Goal: Task Accomplishment & Management: Manage account settings

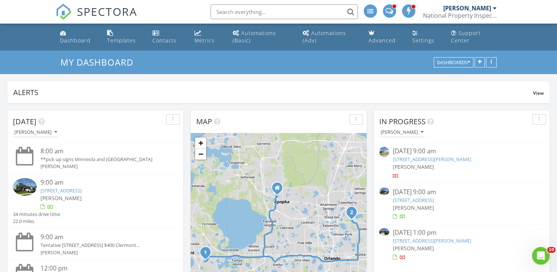
click at [434, 201] on link "2595 Seagirt Wy, Clermont, FL 34711" at bounding box center [413, 200] width 41 height 7
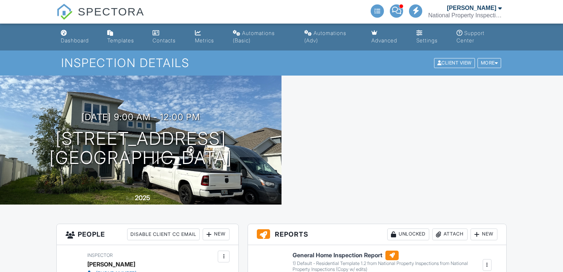
click at [485, 152] on div at bounding box center [421, 139] width 281 height 129
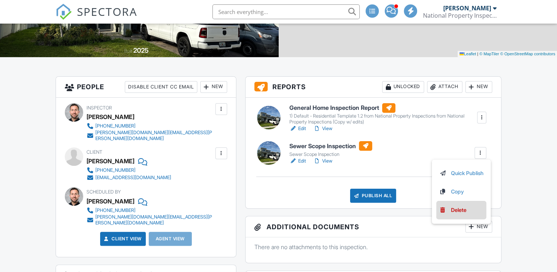
click at [466, 210] on link "Delete" at bounding box center [461, 210] width 44 height 8
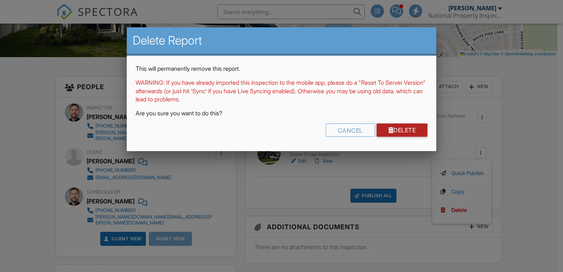
click at [405, 125] on link "Delete" at bounding box center [401, 129] width 51 height 13
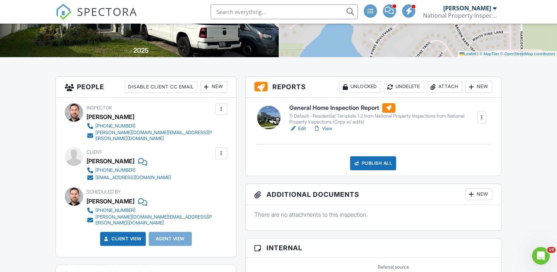
click at [330, 107] on h6 "General Home Inspection Report" at bounding box center [382, 108] width 187 height 10
